Goal: Navigation & Orientation: Understand site structure

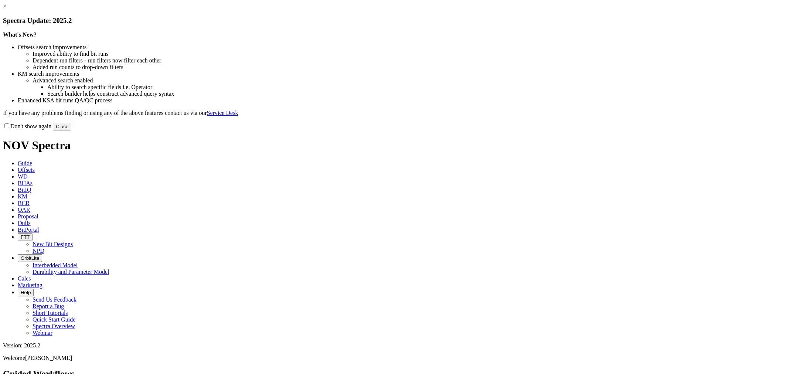
click at [558, 130] on div "Don't show again Close" at bounding box center [394, 126] width 782 height 8
click at [505, 130] on div "Don't show again Close" at bounding box center [394, 126] width 782 height 8
click at [555, 130] on div "Don't show again Close" at bounding box center [394, 126] width 782 height 8
click at [71, 130] on button "Close" at bounding box center [62, 127] width 18 height 8
